Goal: Task Accomplishment & Management: Use online tool/utility

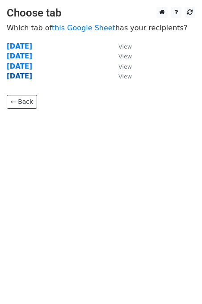
click at [20, 72] on strong "[DATE]" at bounding box center [19, 76] width 25 height 8
click at [19, 78] on strong "[DATE]" at bounding box center [19, 76] width 25 height 8
